Goal: Find specific page/section: Find specific page/section

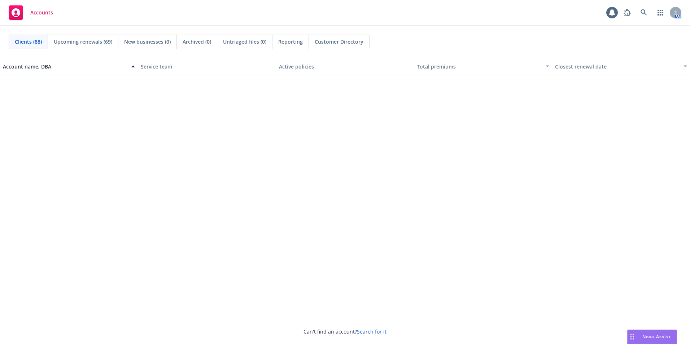
scroll to position [2094, 0]
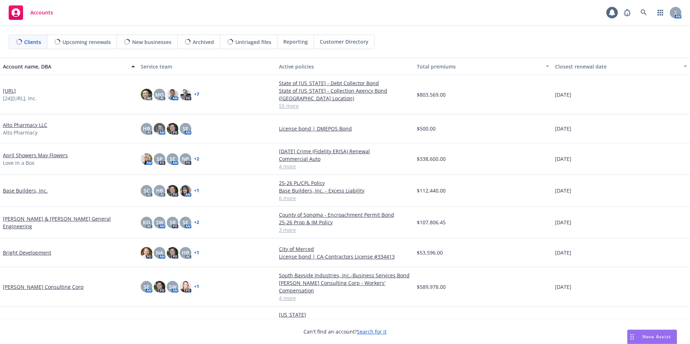
click at [22, 10] on rect at bounding box center [16, 12] width 14 height 14
click at [643, 11] on icon at bounding box center [644, 12] width 6 height 6
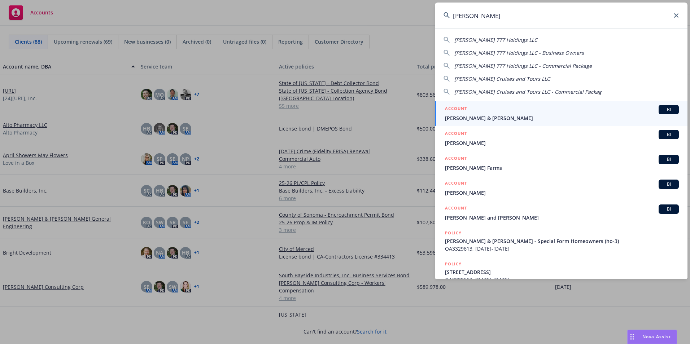
click at [475, 68] on span "Phillips 777 Holdings LLC - Commercial Package" at bounding box center [524, 65] width 138 height 7
type input "Phillips 777 Holdings LLC - Commercial Package"
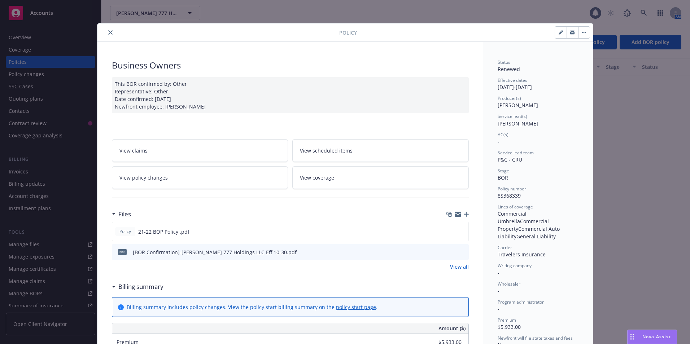
click at [108, 30] on button "close" at bounding box center [110, 32] width 9 height 9
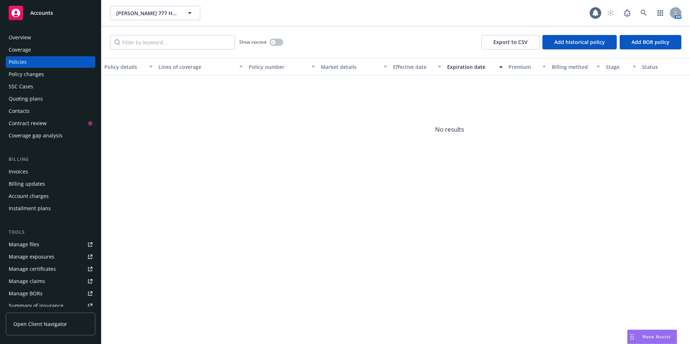
click at [16, 41] on div "Overview" at bounding box center [20, 38] width 22 height 12
